Goal: Contribute content

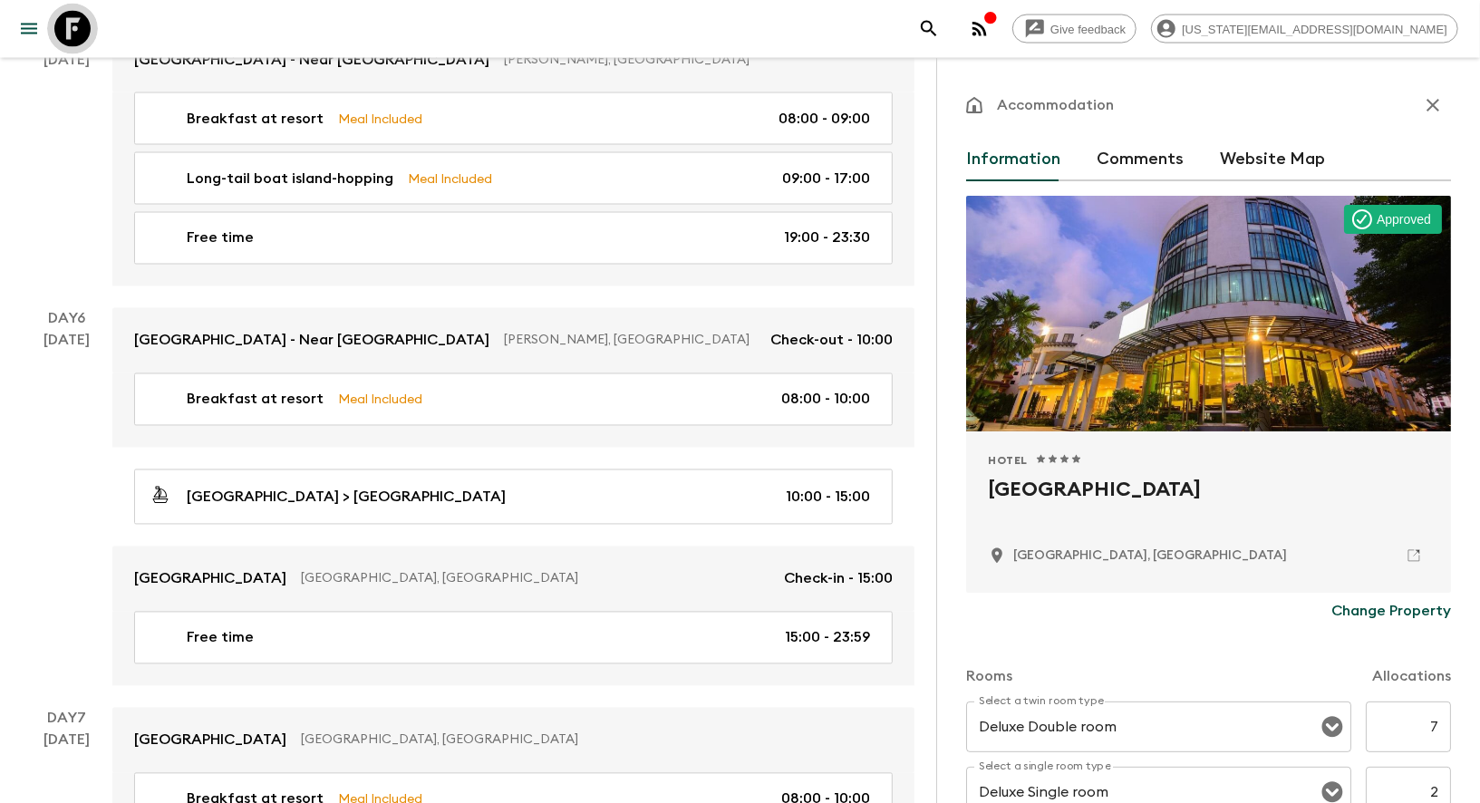
click at [70, 31] on icon at bounding box center [72, 29] width 36 height 36
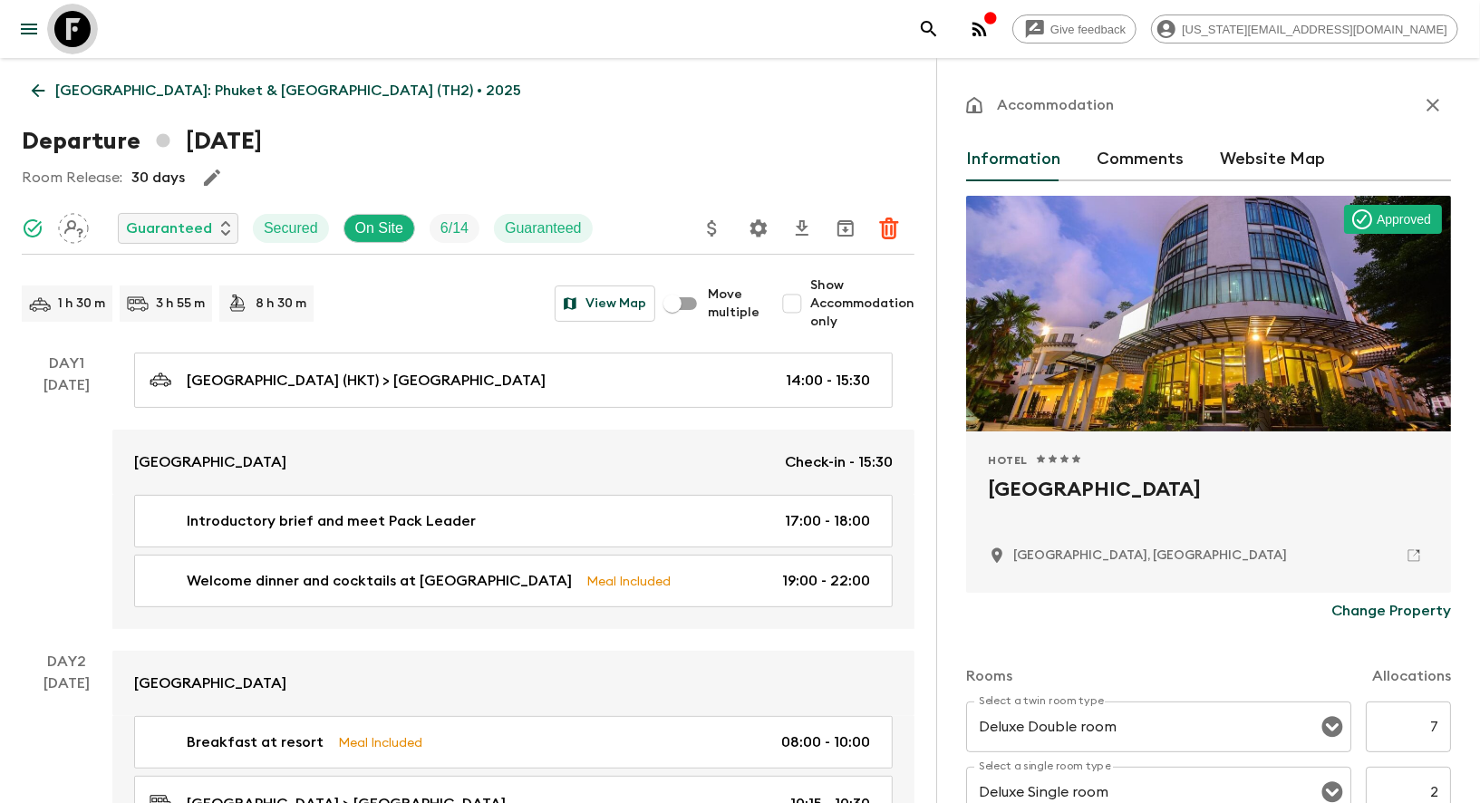
click at [70, 31] on icon at bounding box center [72, 29] width 36 height 36
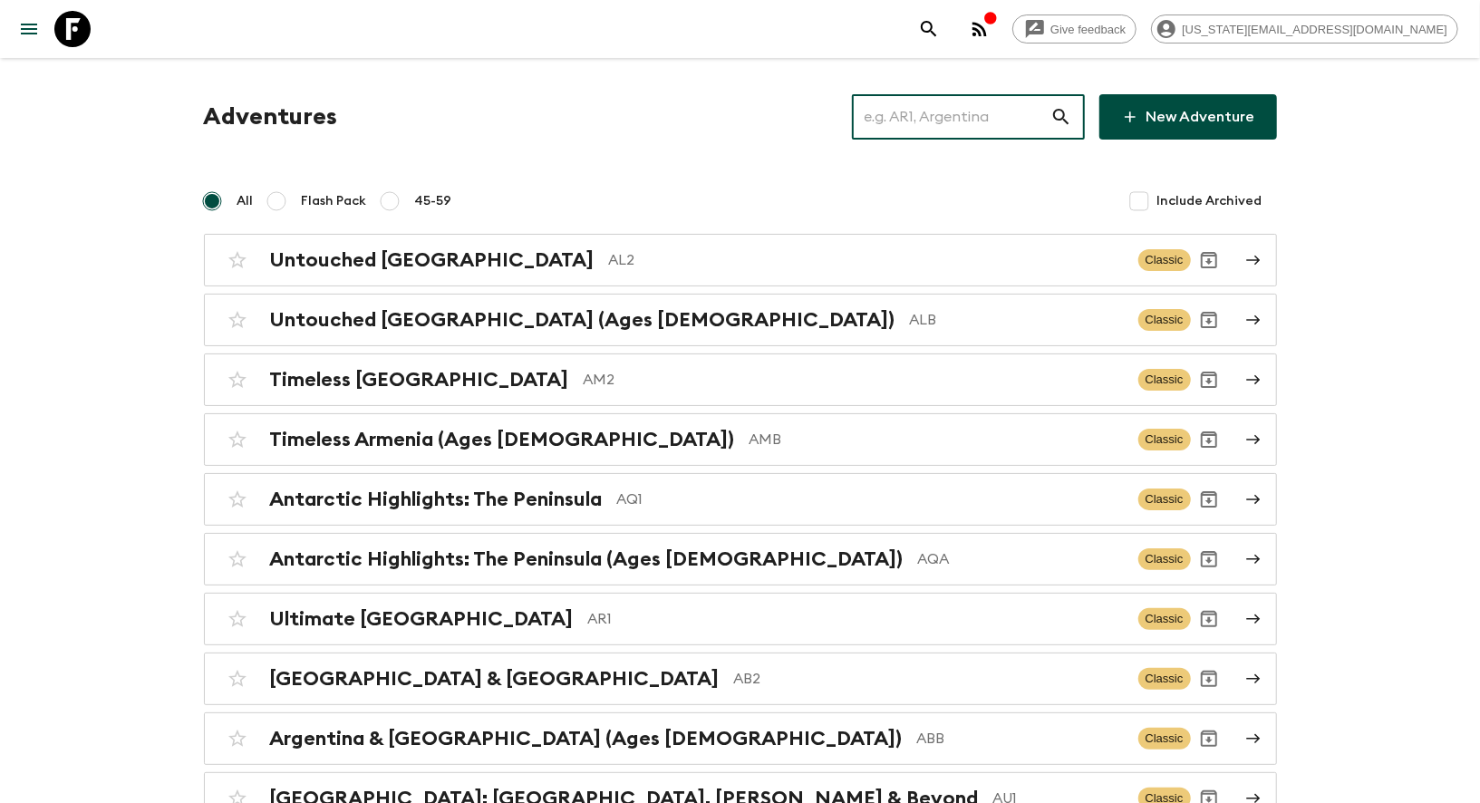
click at [937, 107] on input "text" at bounding box center [951, 117] width 198 height 51
click at [913, 130] on input "text" at bounding box center [951, 117] width 198 height 51
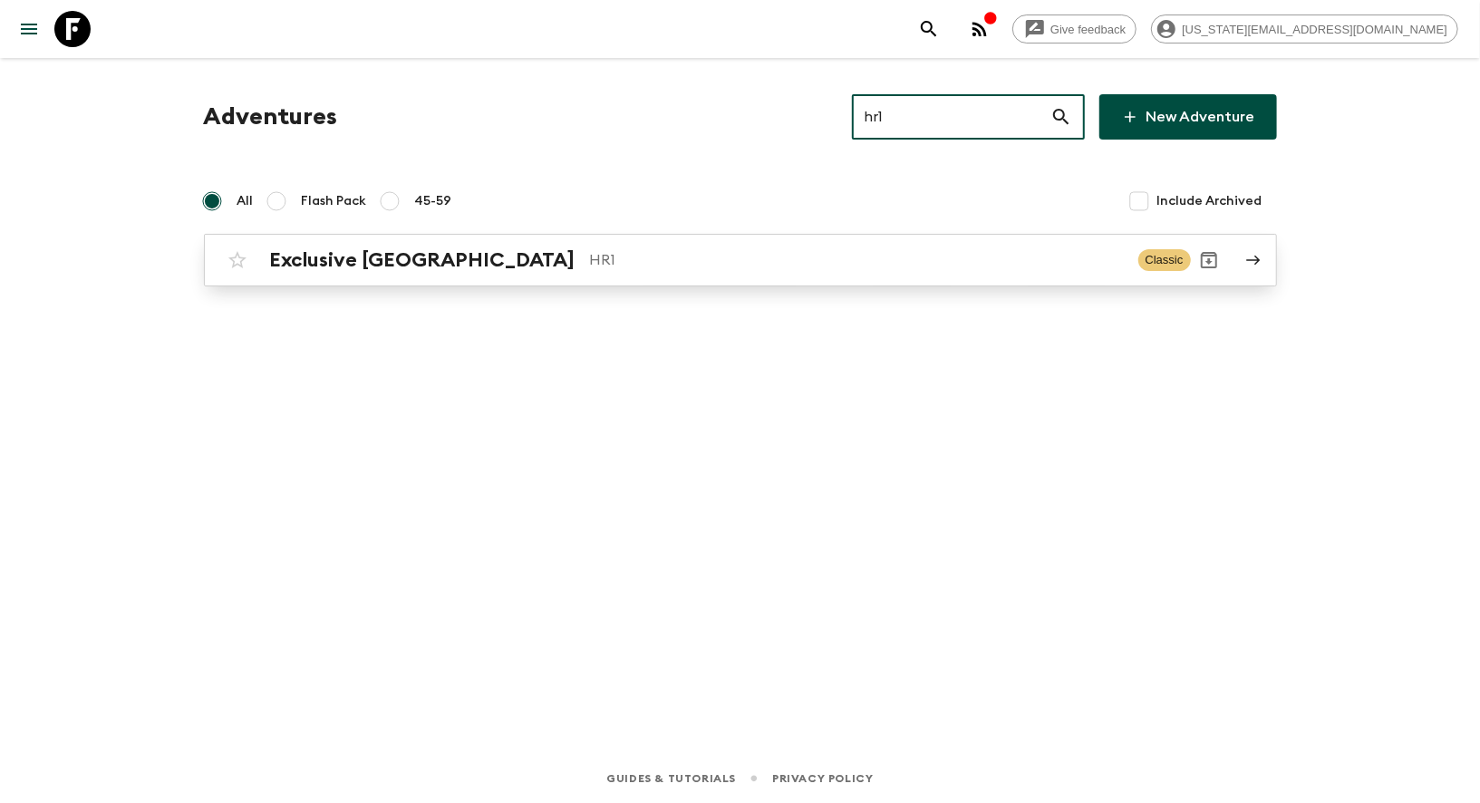
type input "hr1"
click at [385, 256] on h2 "Exclusive [GEOGRAPHIC_DATA]" at bounding box center [422, 260] width 305 height 24
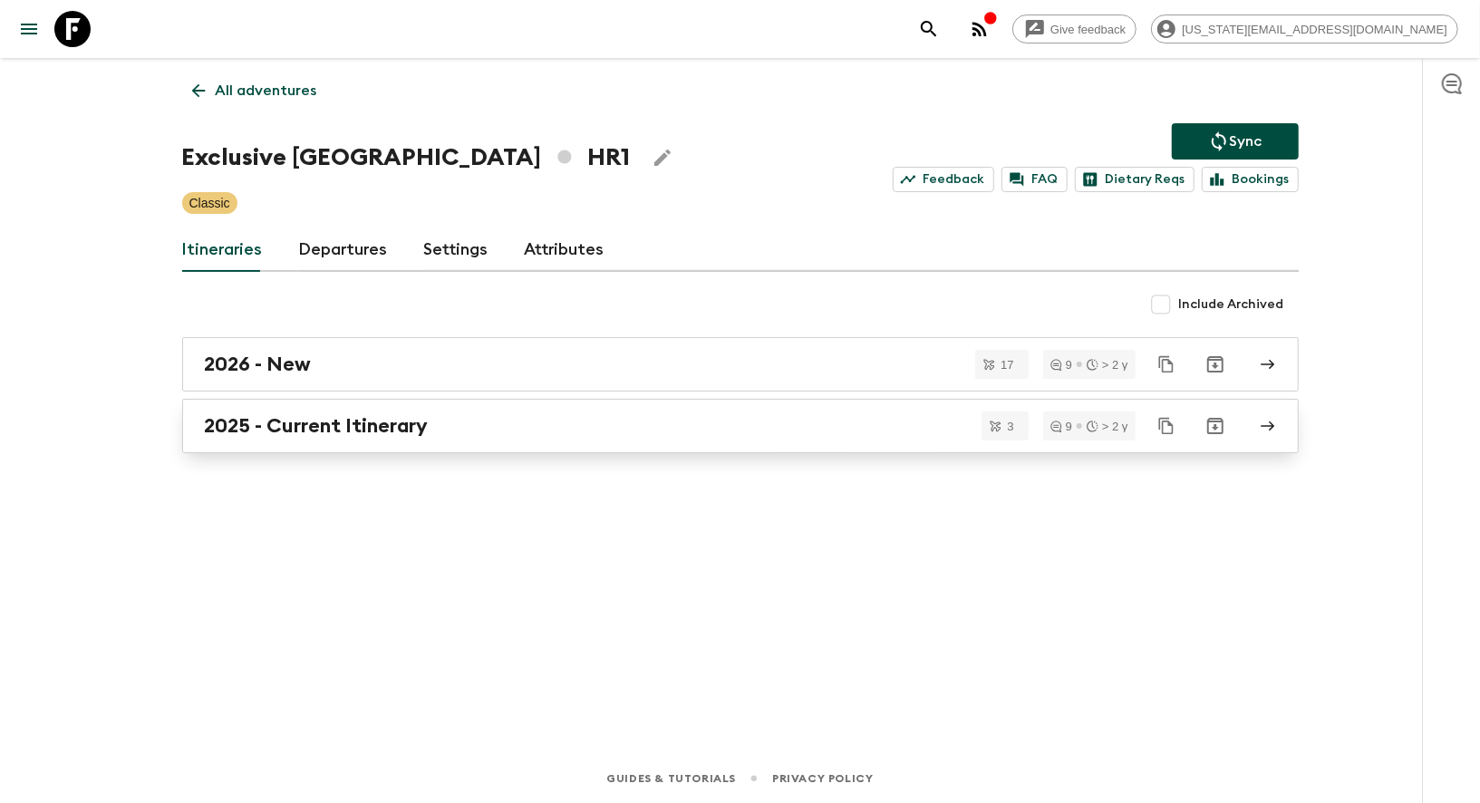
click at [241, 414] on h2 "2025 - Current Itinerary" at bounding box center [317, 426] width 224 height 24
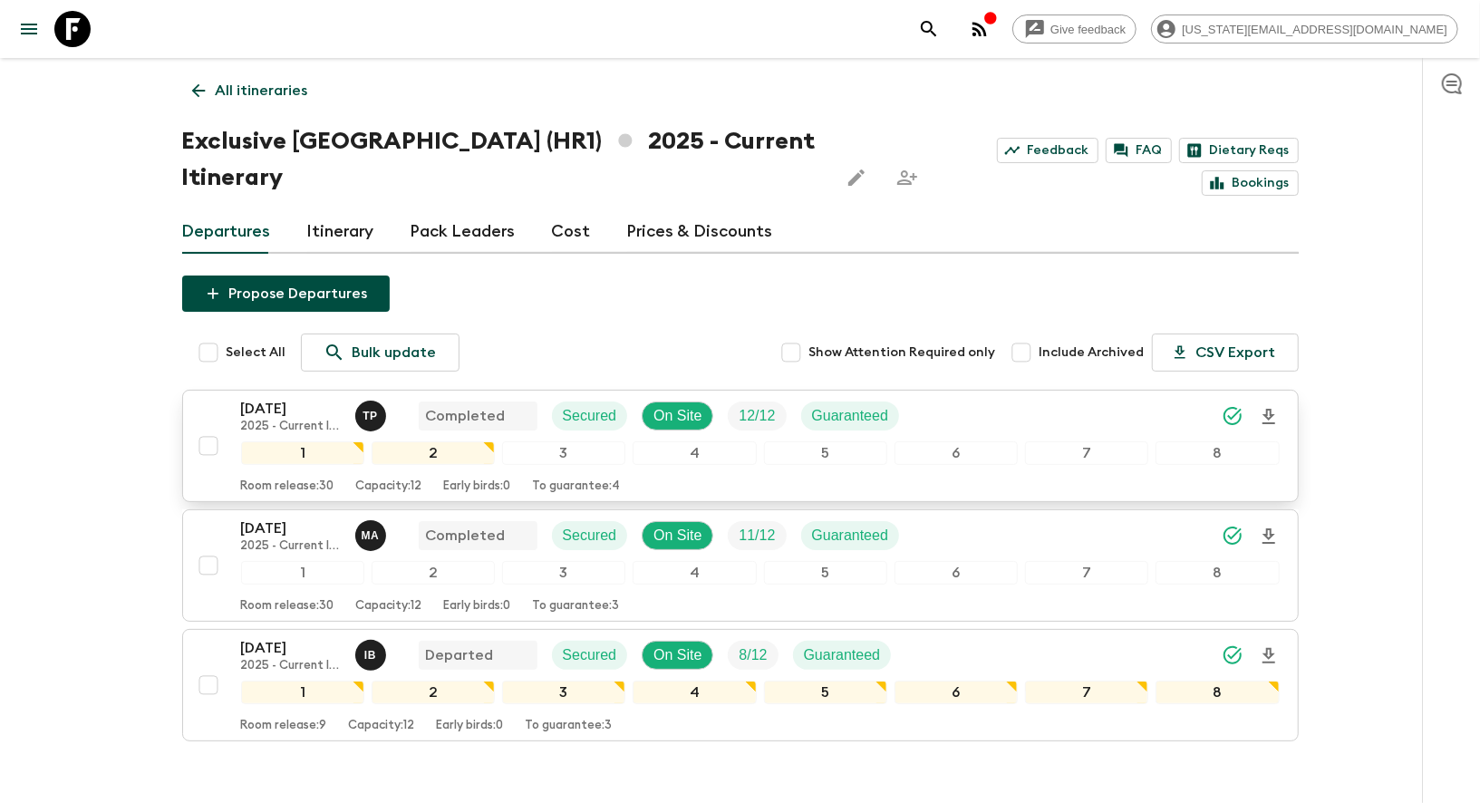
click at [270, 398] on p "[DATE]" at bounding box center [291, 409] width 100 height 22
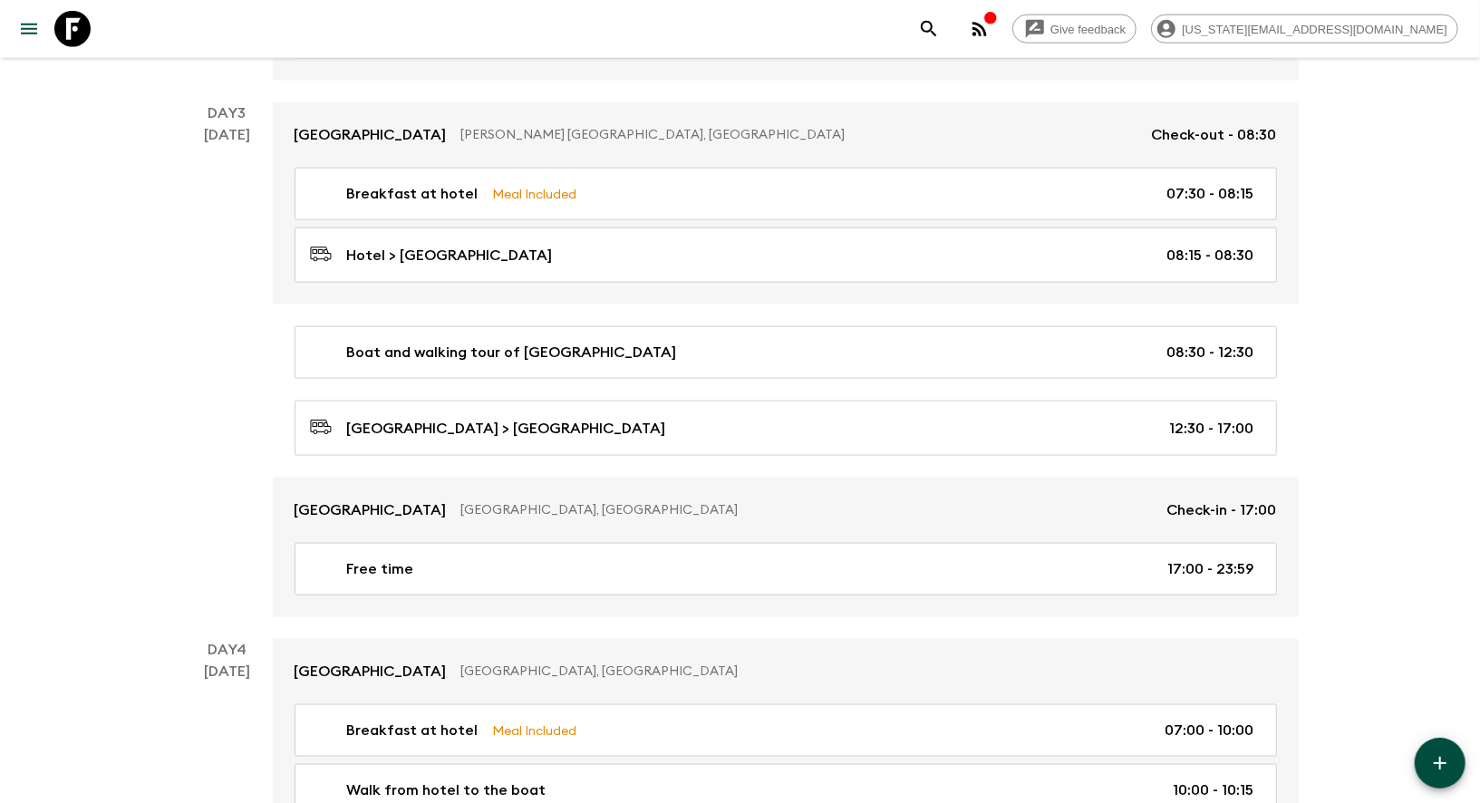
scroll to position [1335, 0]
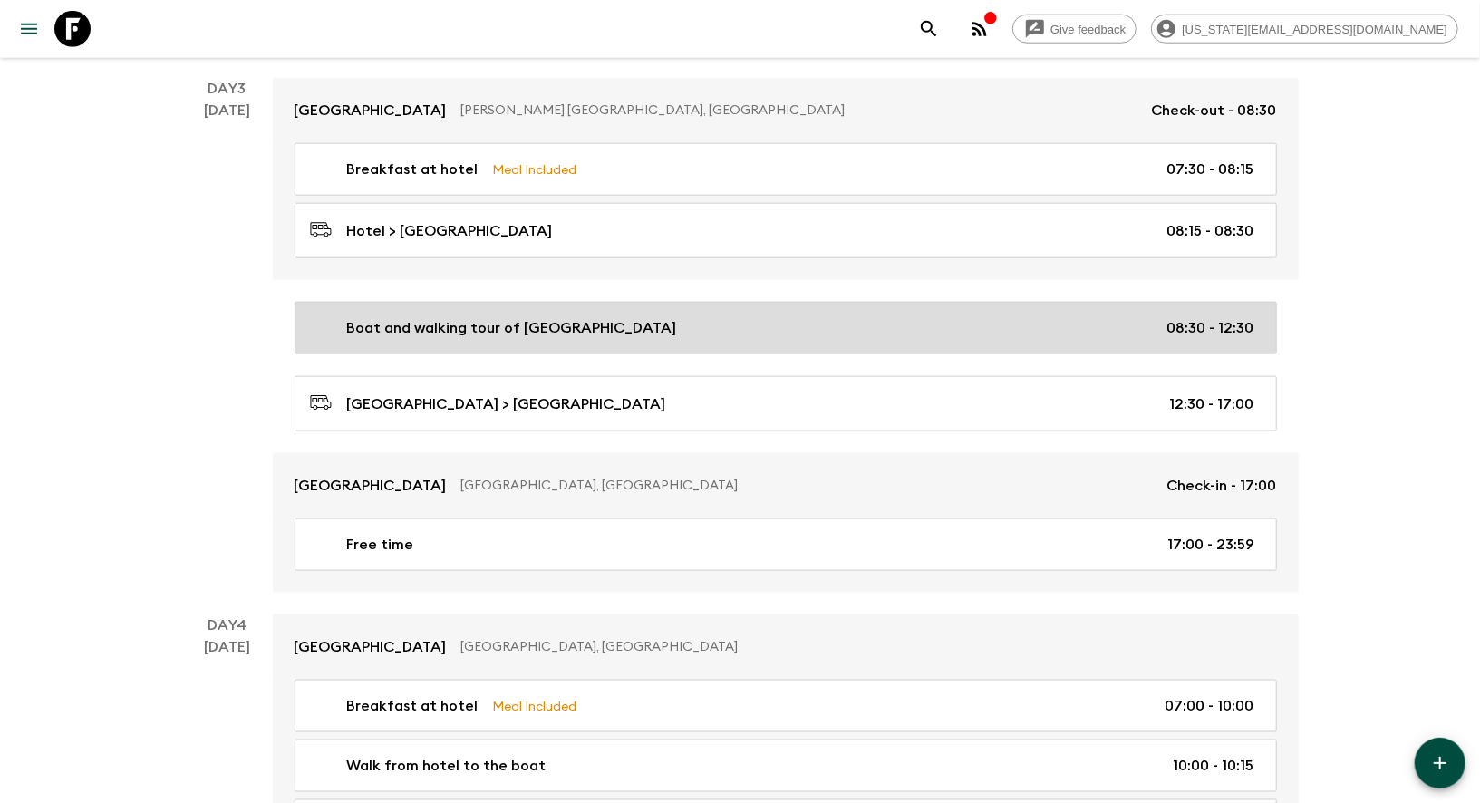
click at [449, 323] on p "Boat and walking tour of [GEOGRAPHIC_DATA]" at bounding box center [512, 328] width 330 height 22
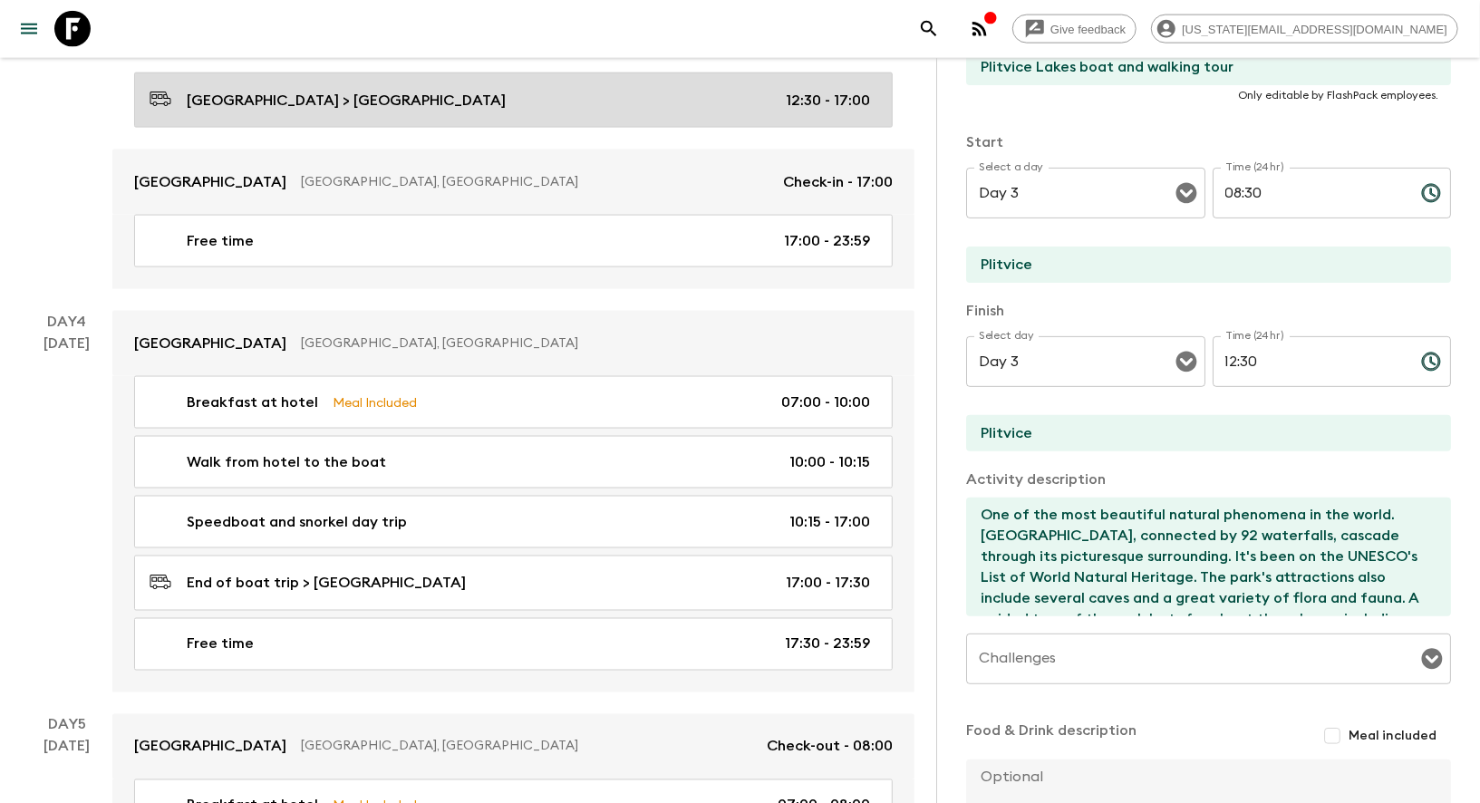
scroll to position [1641, 0]
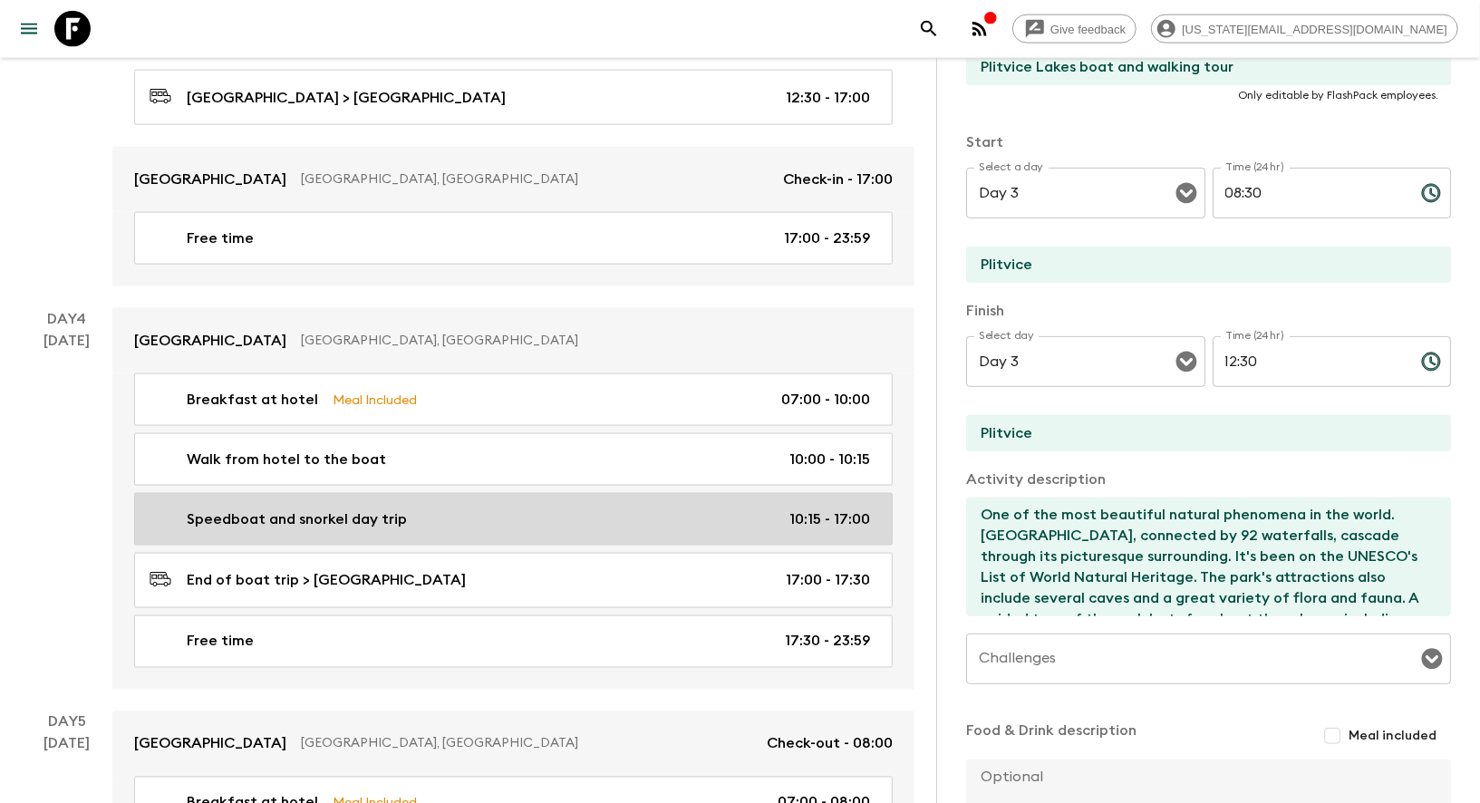
click at [473, 508] on div "Speedboat and snorkel day trip 10:15 - 17:00" at bounding box center [510, 519] width 720 height 22
type input "Speedboat and snorkel day trip"
type input "Speedboat and snorkel adventure"
type input "Split"
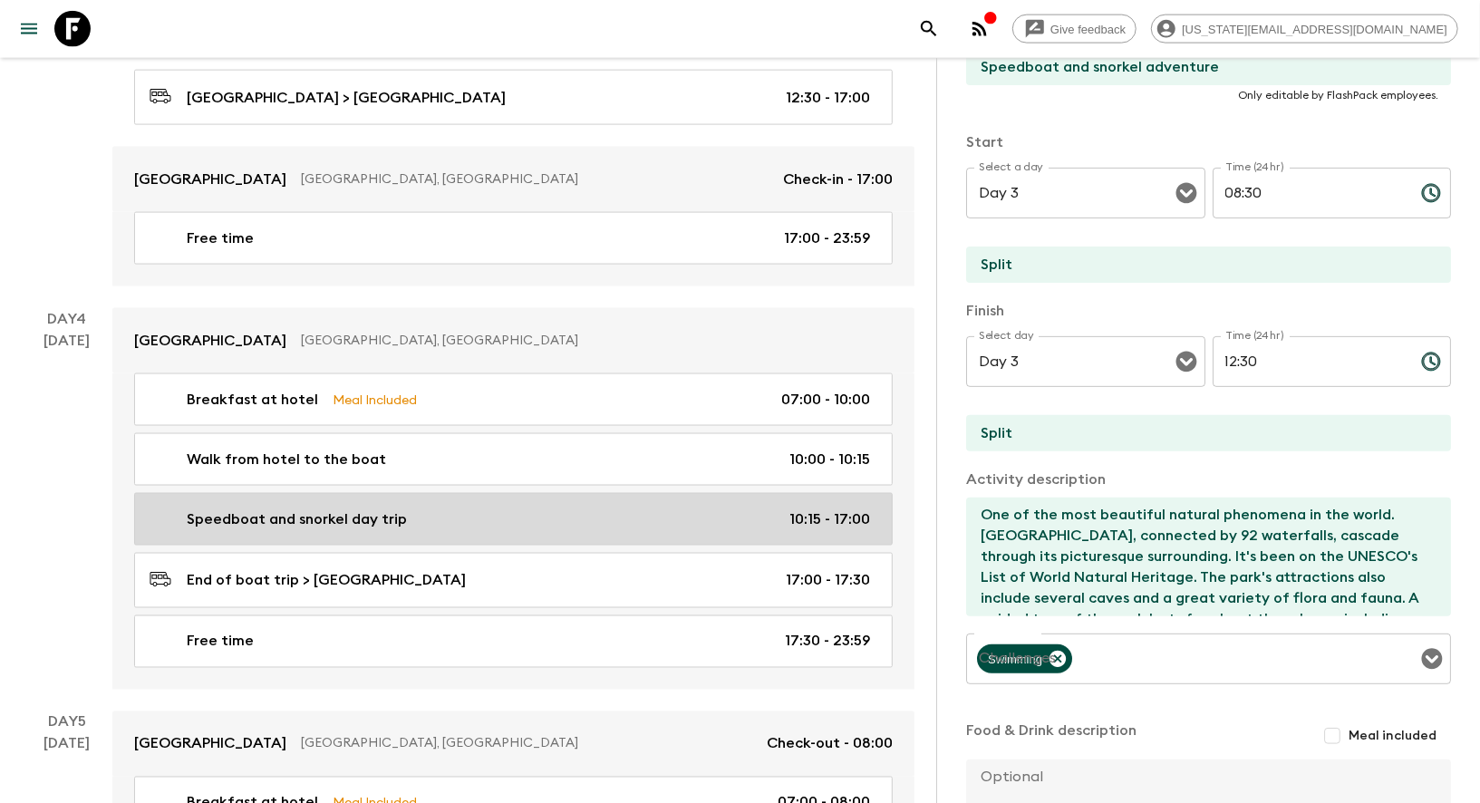
type textarea "- Snorkelling above a sunken ship near [GEOGRAPHIC_DATA] on the island of [GEOG…"
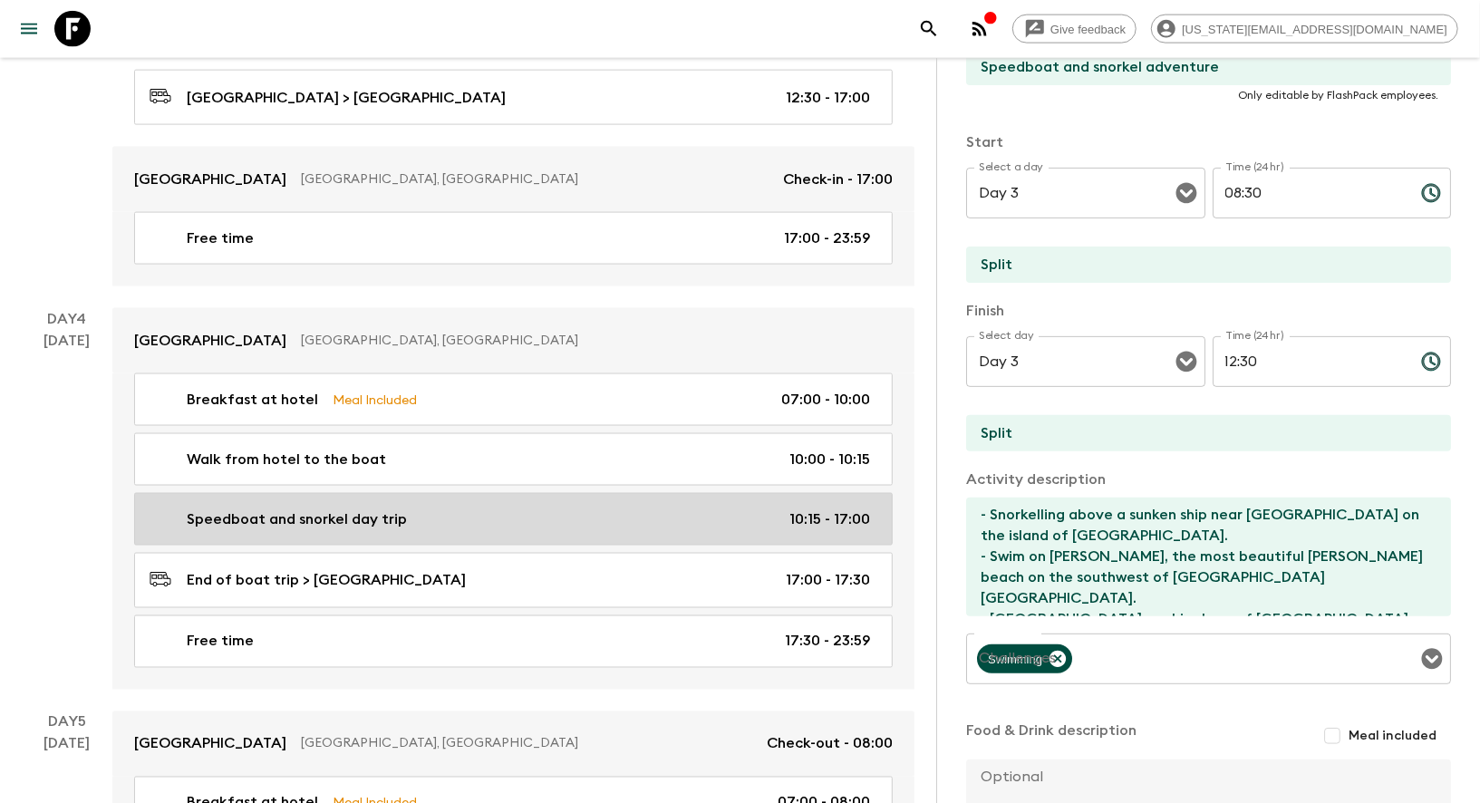
type input "Day 4"
type input "10:15"
type input "Day 4"
type input "17:00"
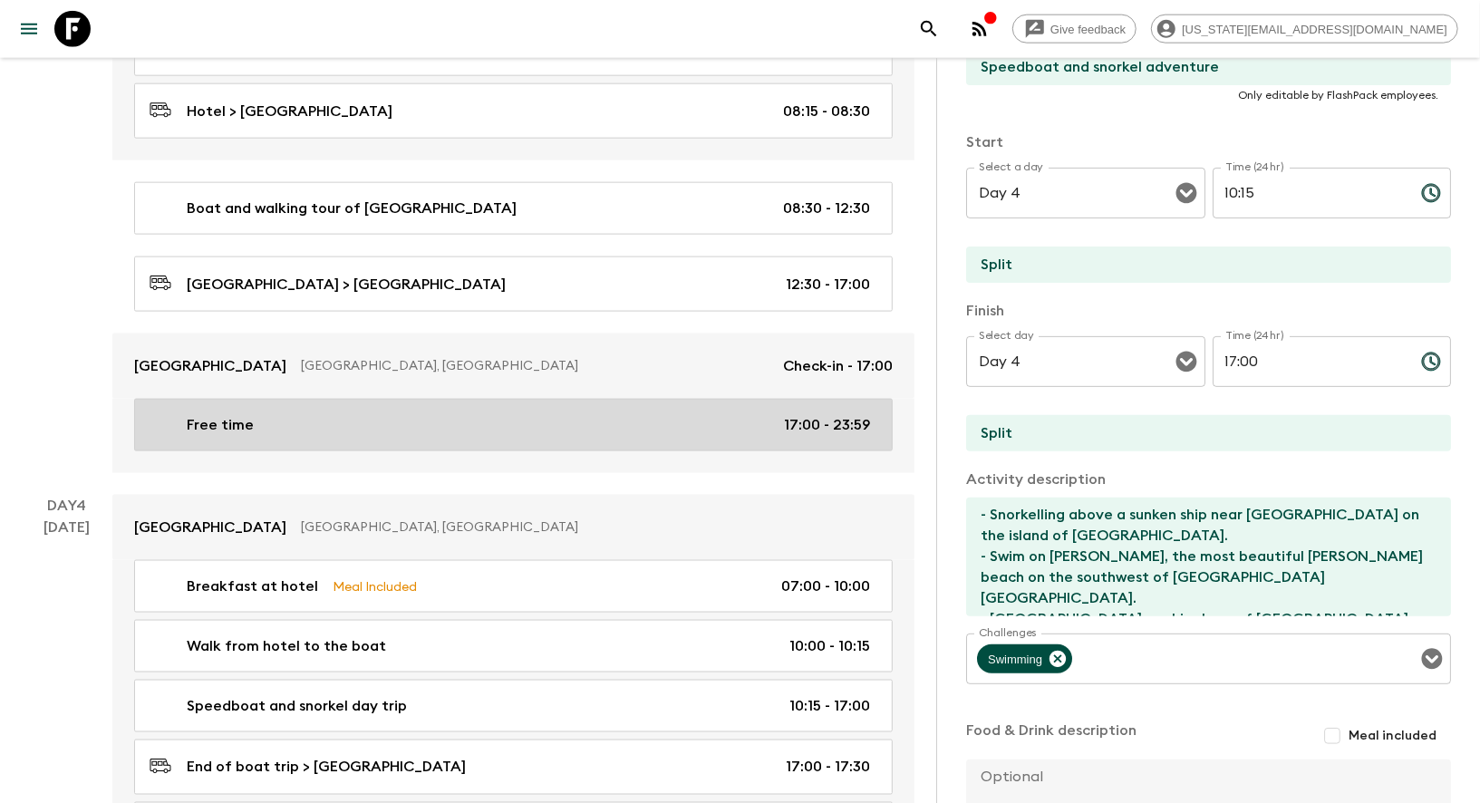
scroll to position [1365, 0]
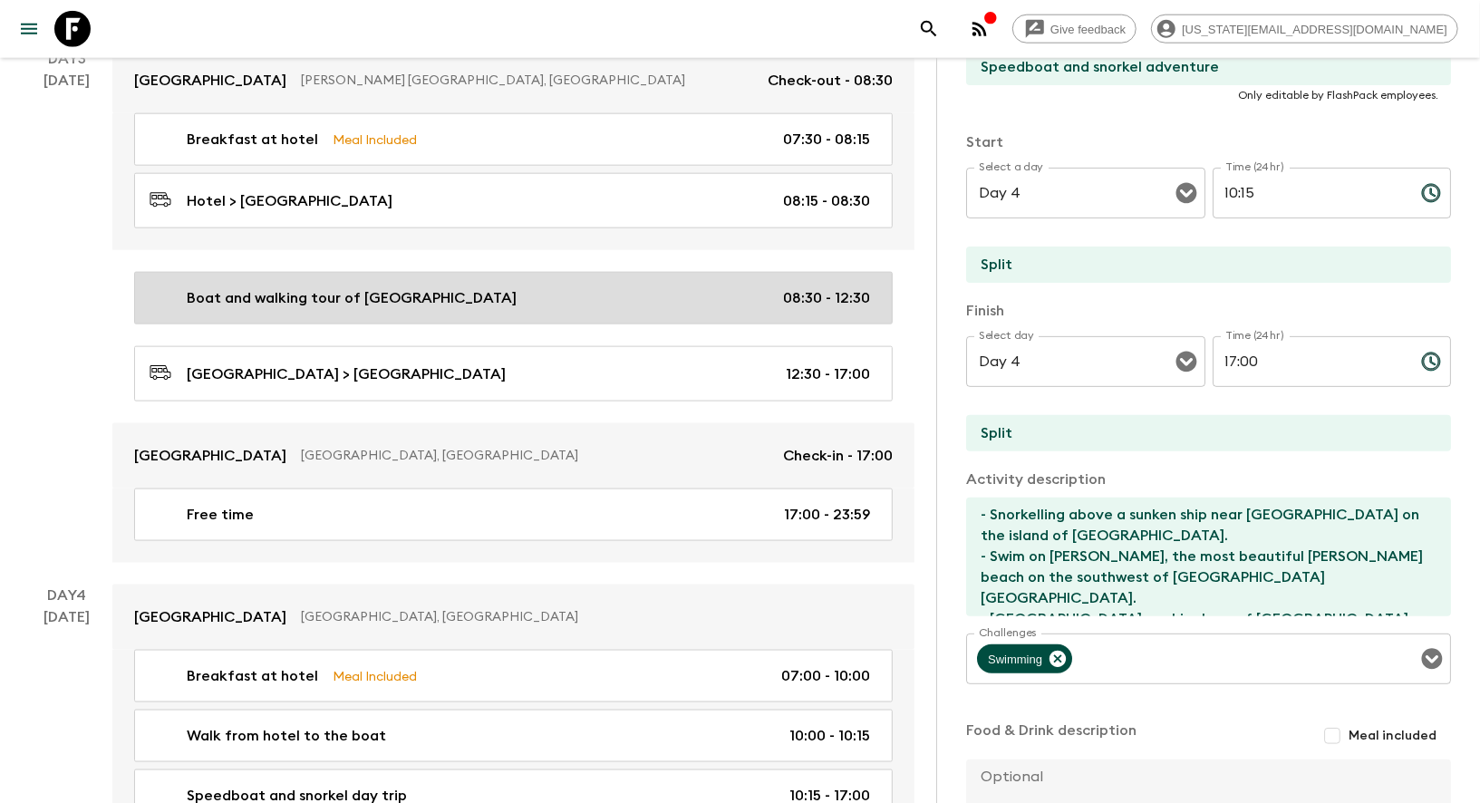
click at [341, 292] on p "Boat and walking tour of [GEOGRAPHIC_DATA]" at bounding box center [352, 298] width 330 height 22
type input "Boat and walking tour of [GEOGRAPHIC_DATA]"
type input "Plitvice Lakes boat and walking tour"
type input "Plitvice"
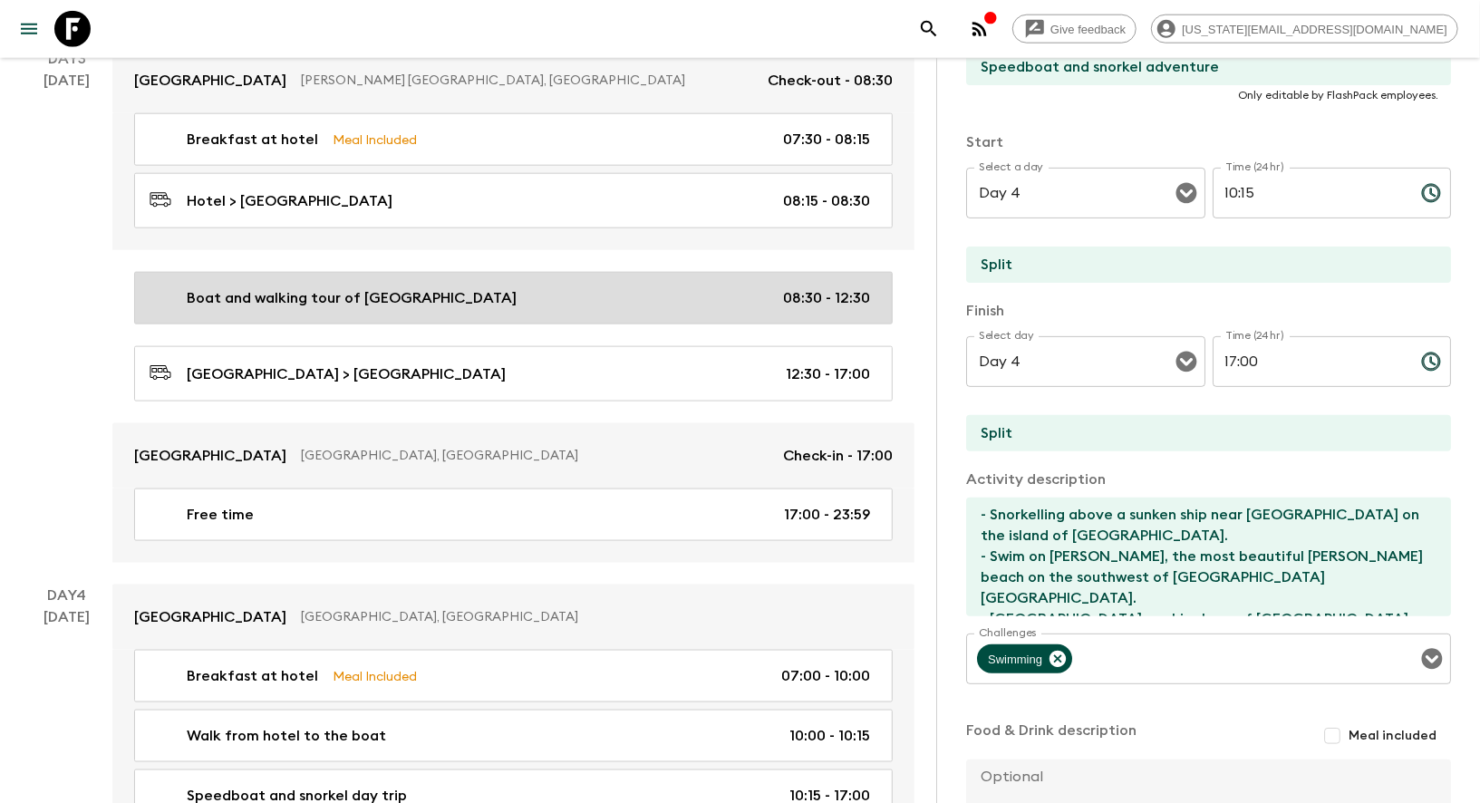
type textarea "One of the most beautiful natural phenomena in the world. [GEOGRAPHIC_DATA], co…"
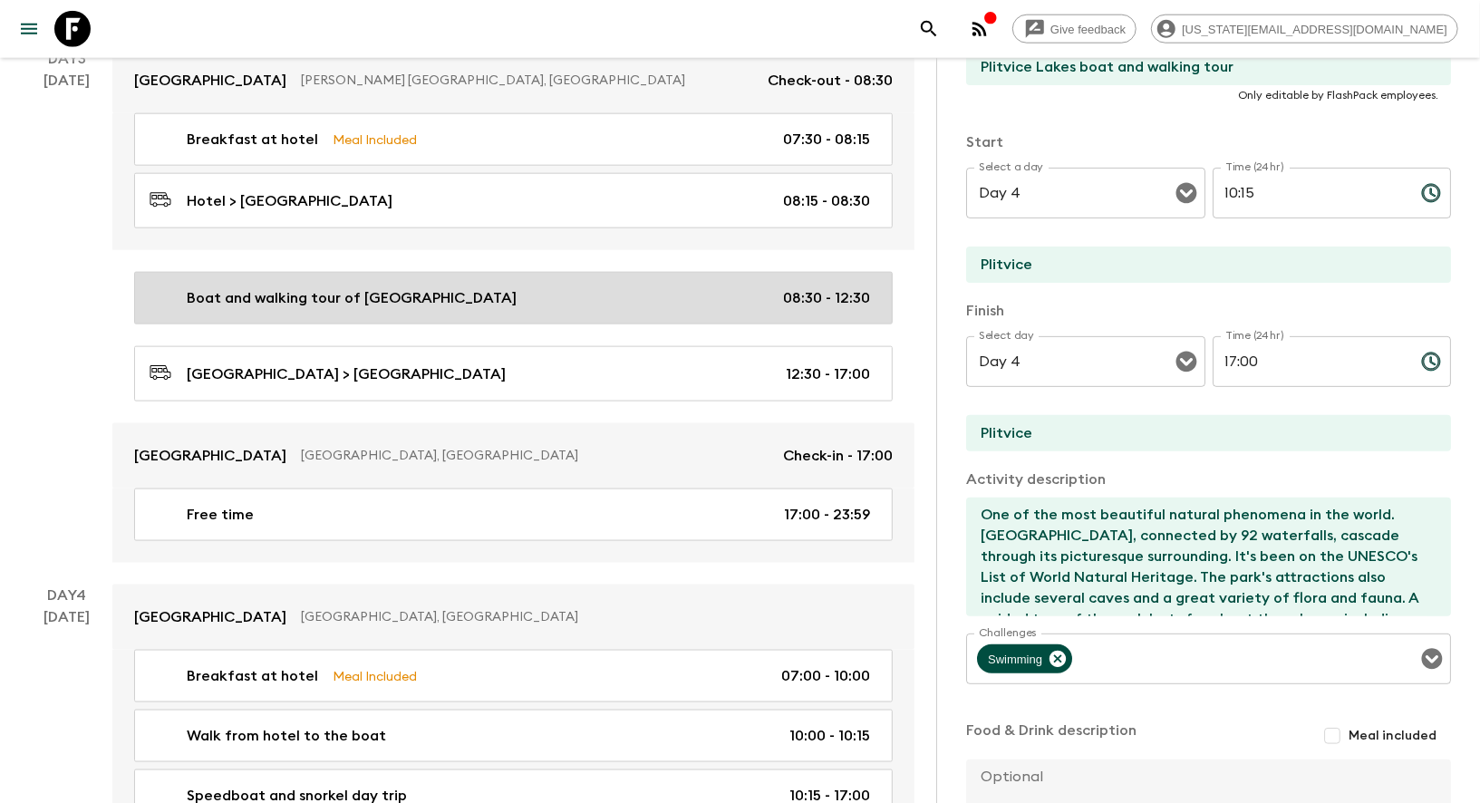
type input "Day 3"
type input "08:30"
type input "Day 3"
type input "12:30"
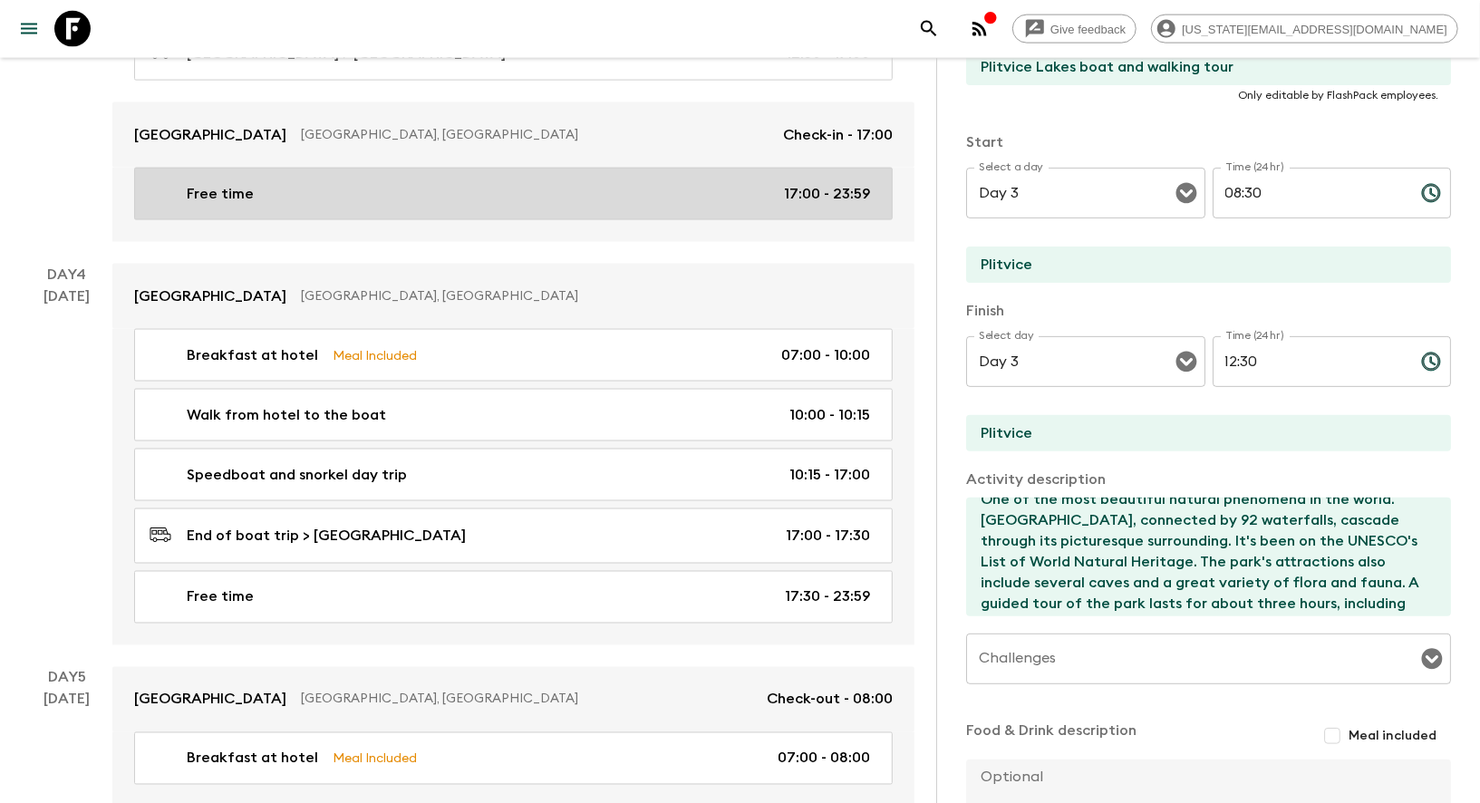
scroll to position [1683, 0]
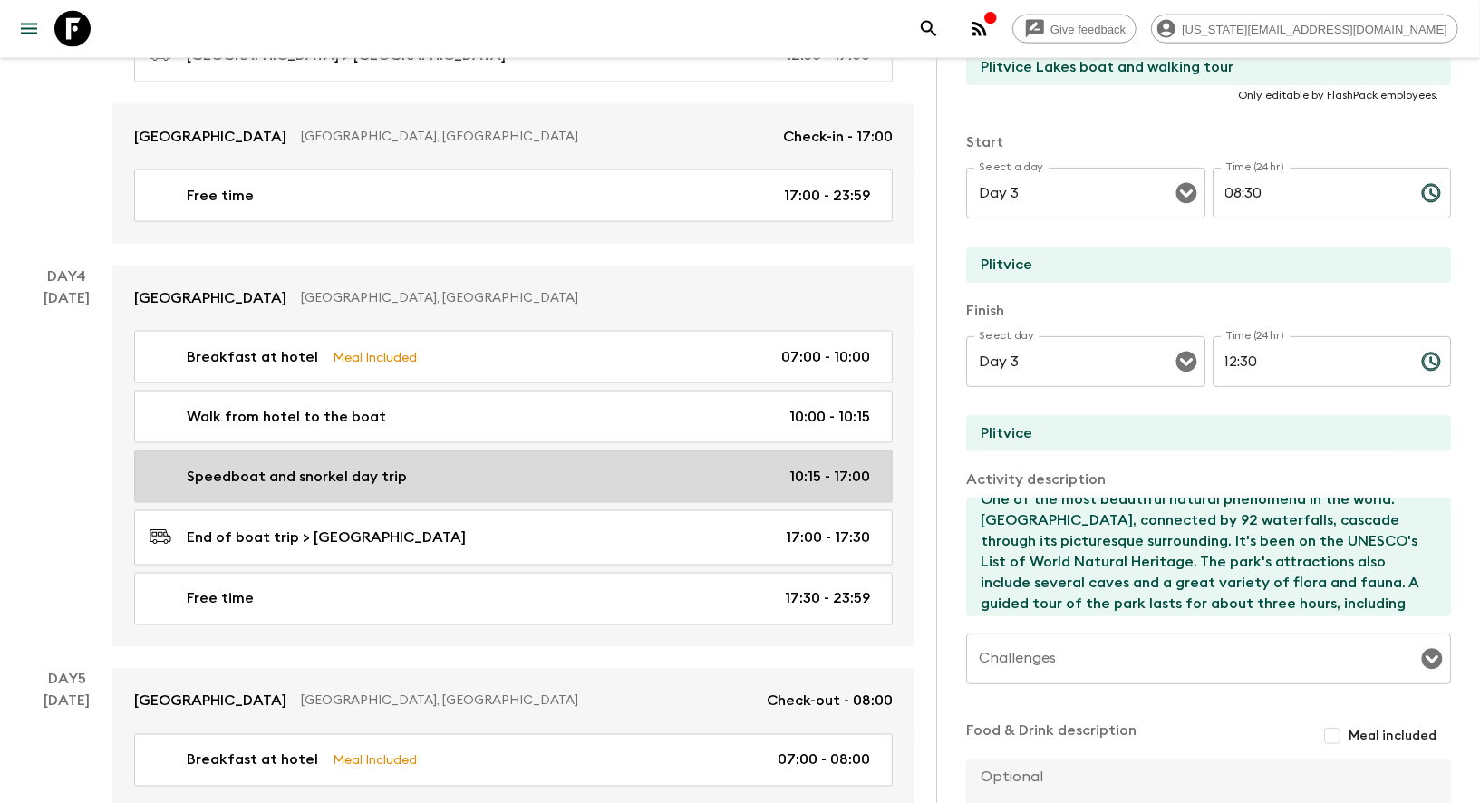
click at [305, 450] on link "Speedboat and snorkel day trip 10:15 - 17:00" at bounding box center [513, 476] width 758 height 53
type input "Speedboat and snorkel day trip"
type input "Speedboat and snorkel adventure"
type input "Split"
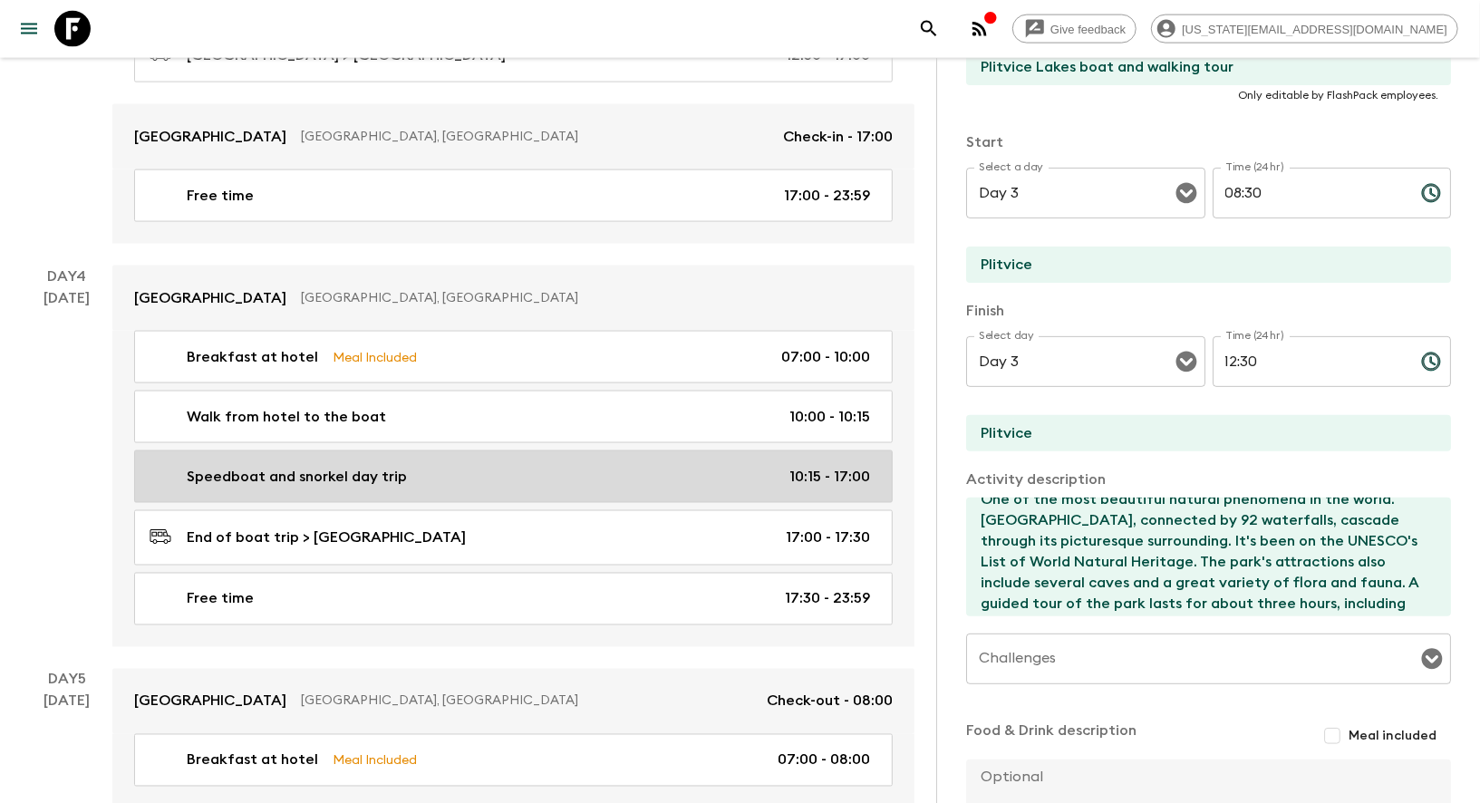
type textarea "- Snorkelling above a sunken ship near [GEOGRAPHIC_DATA] on the island of [GEOG…"
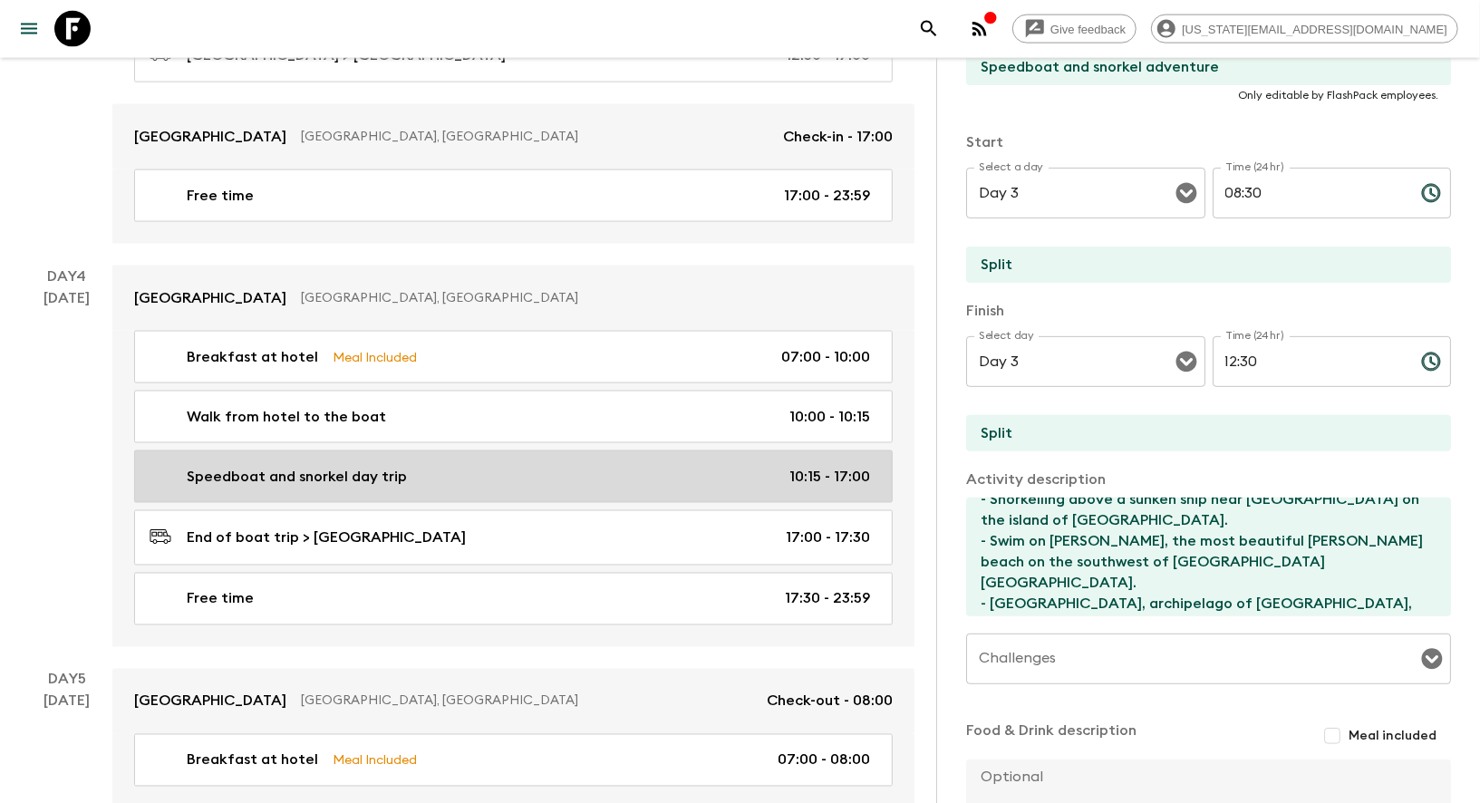
type input "Day 4"
type input "10:15"
type input "Day 4"
type input "17:00"
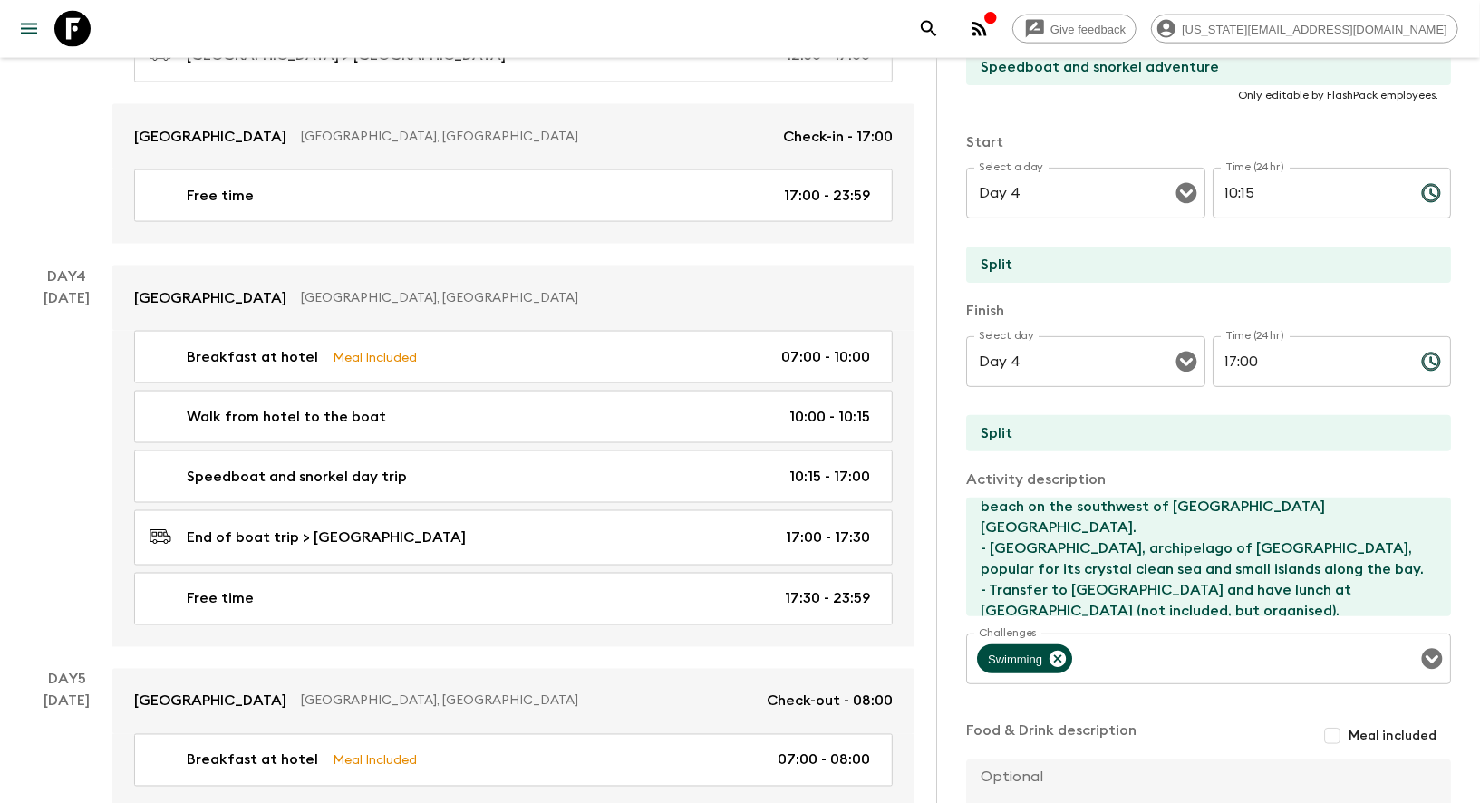
scroll to position [82, 0]
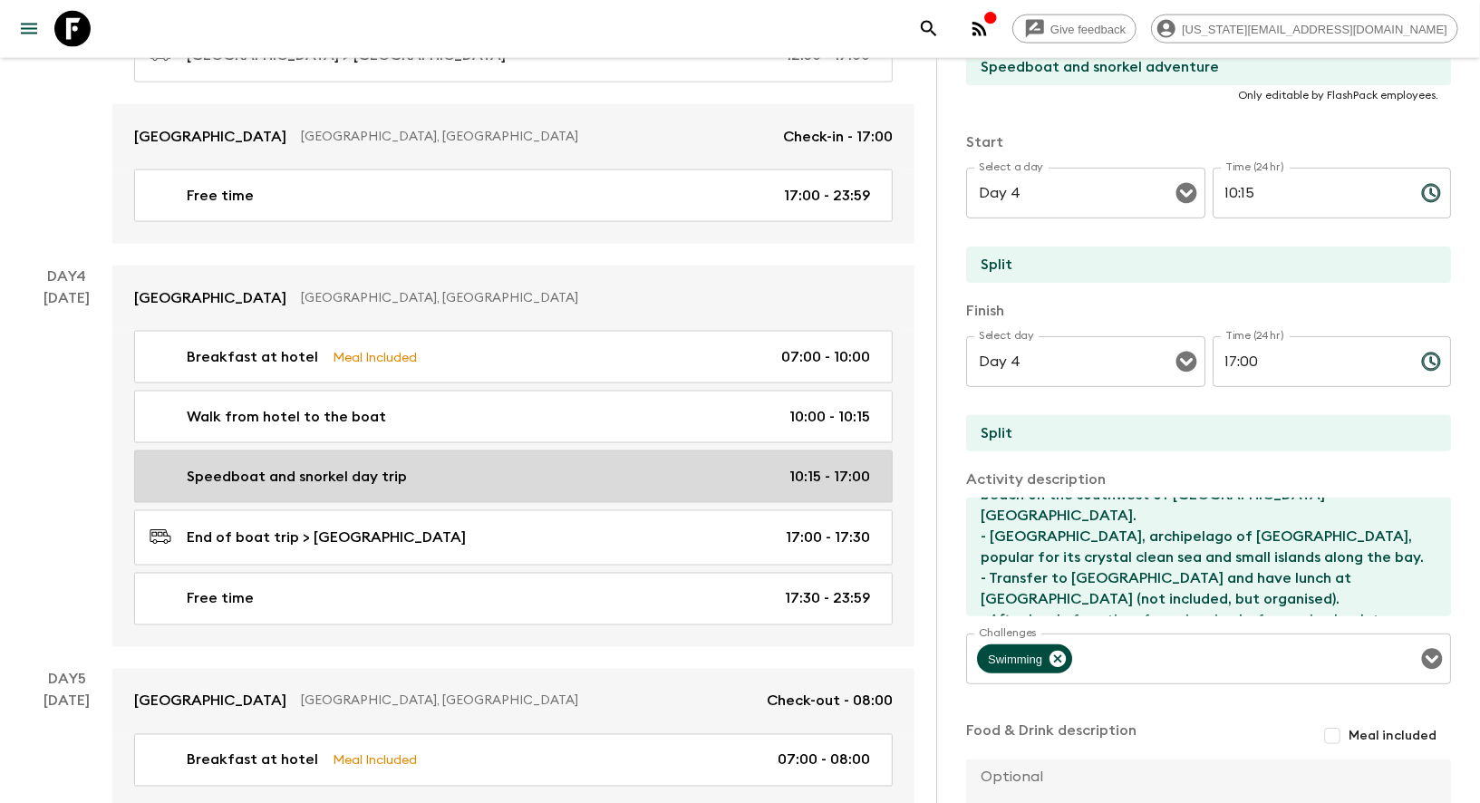
click at [396, 466] on p "Speedboat and snorkel day trip" at bounding box center [297, 477] width 220 height 22
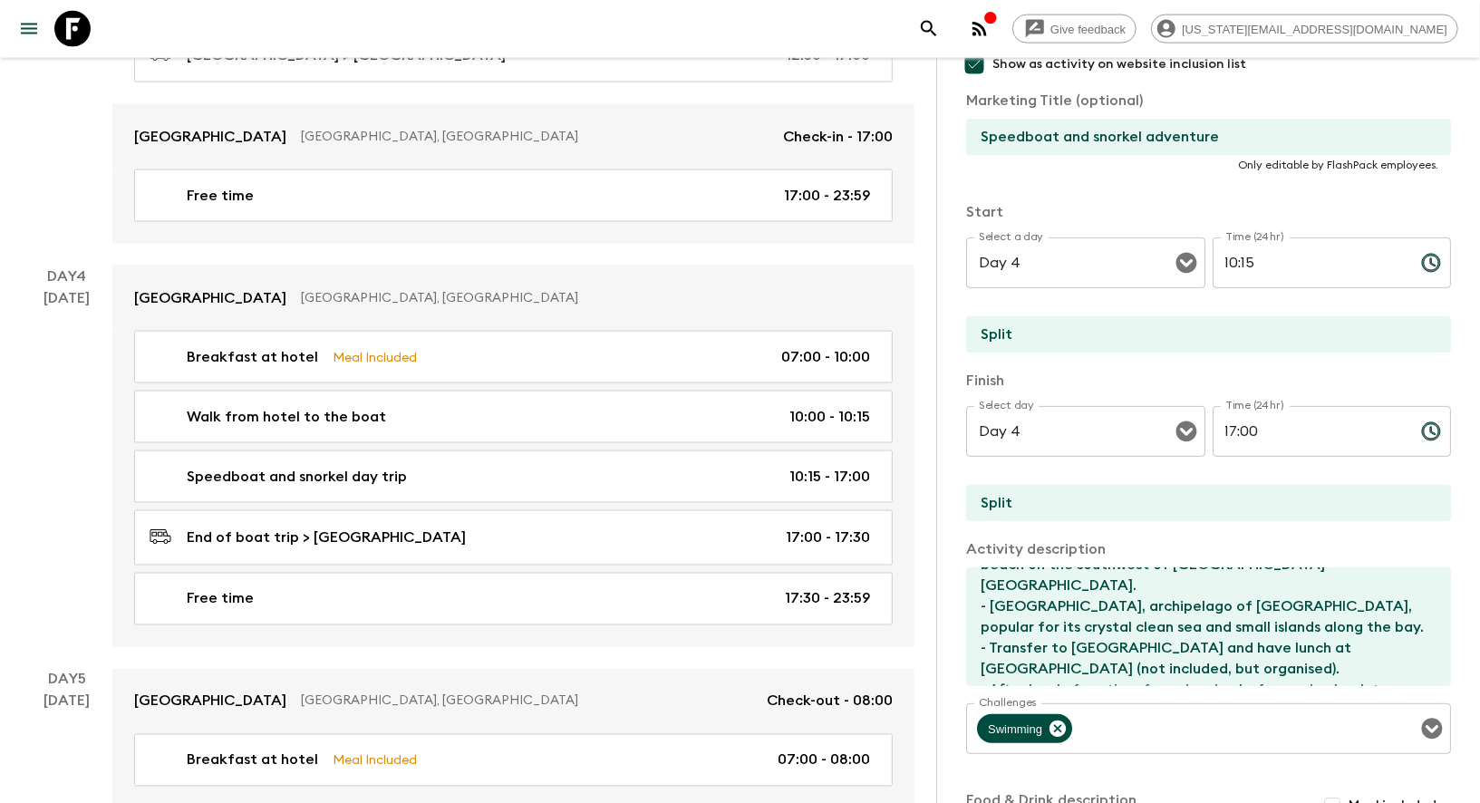
scroll to position [241, 0]
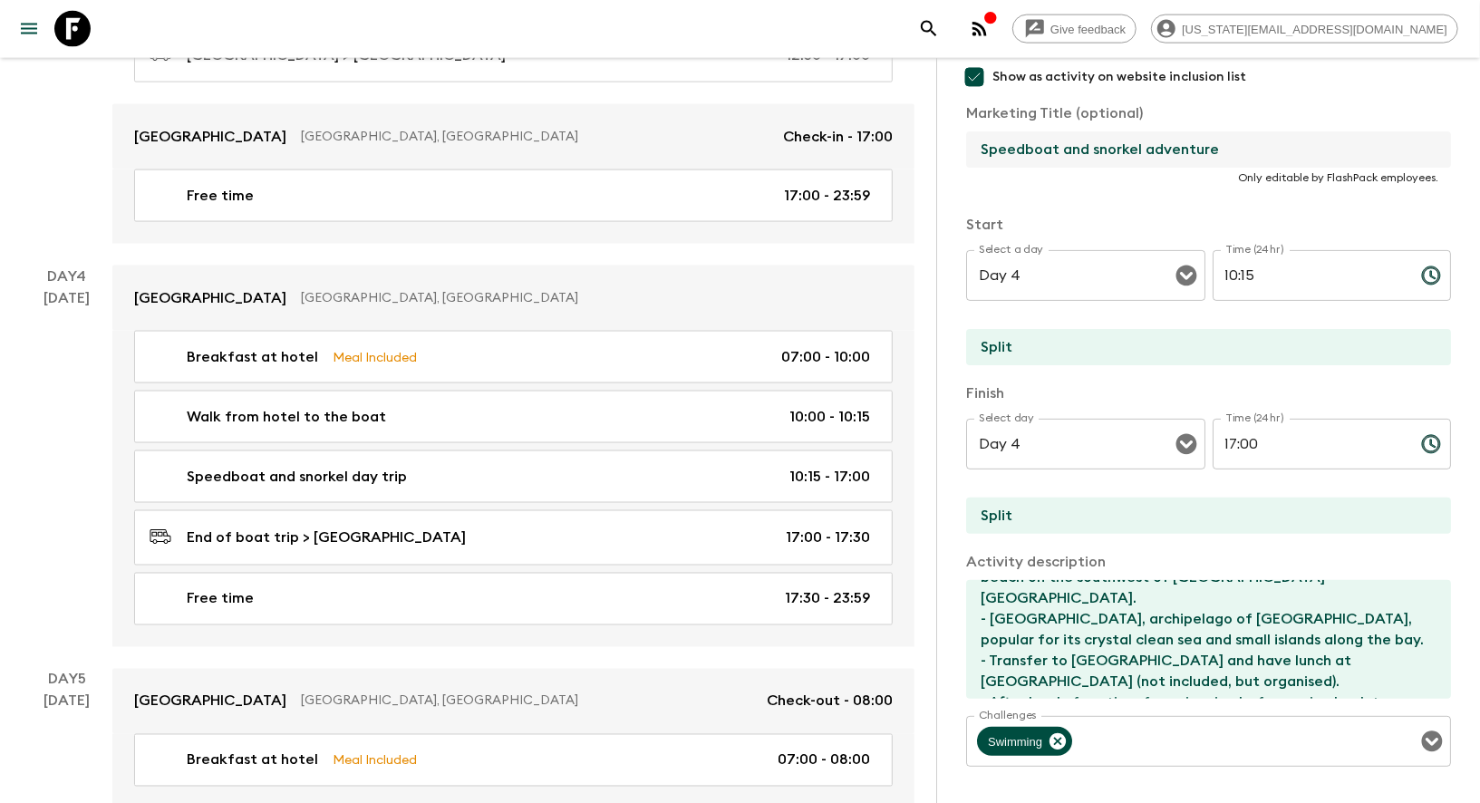
click at [1076, 143] on input "Speedboat and snorkel adventure" at bounding box center [1201, 149] width 470 height 36
